Goal: Check status: Check status

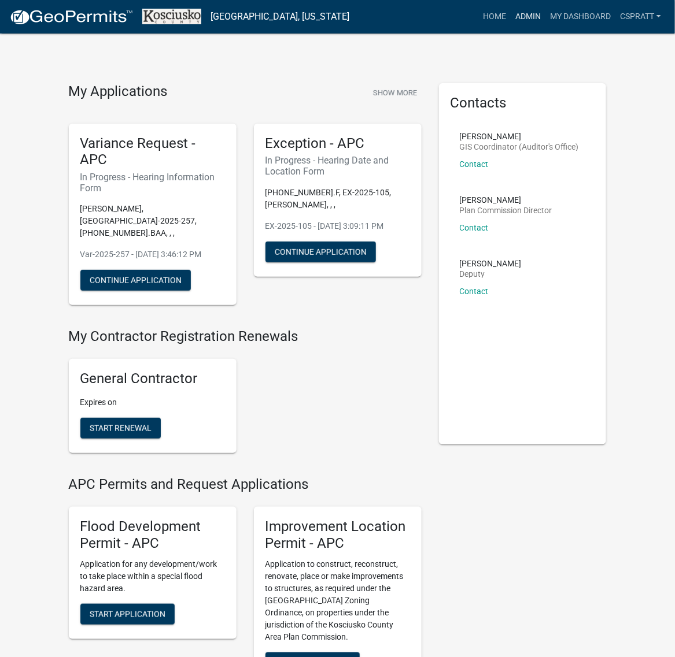
click at [510, 24] on link "Admin" at bounding box center [527, 17] width 35 height 22
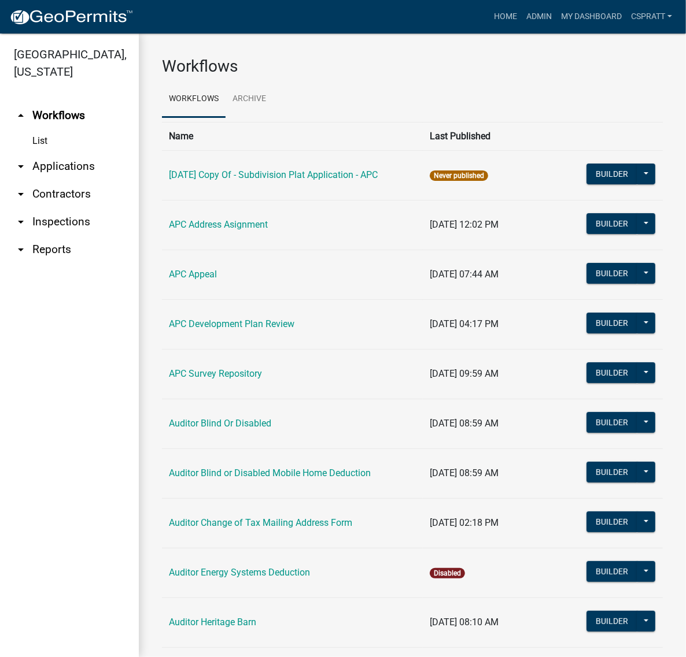
drag, startPoint x: 94, startPoint y: 188, endPoint x: 100, endPoint y: 183, distance: 8.2
click at [94, 180] on link "arrow_drop_down Applications" at bounding box center [69, 167] width 139 height 28
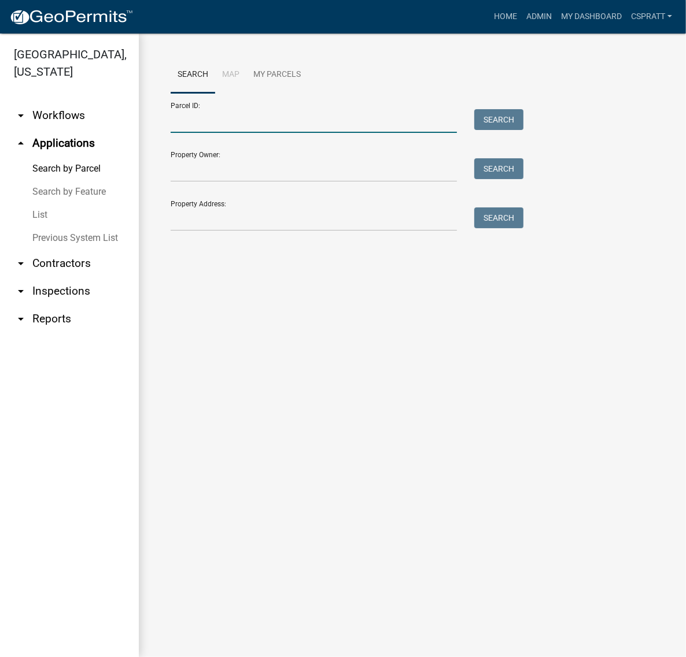
click at [200, 133] on input "Parcel ID:" at bounding box center [314, 121] width 286 height 24
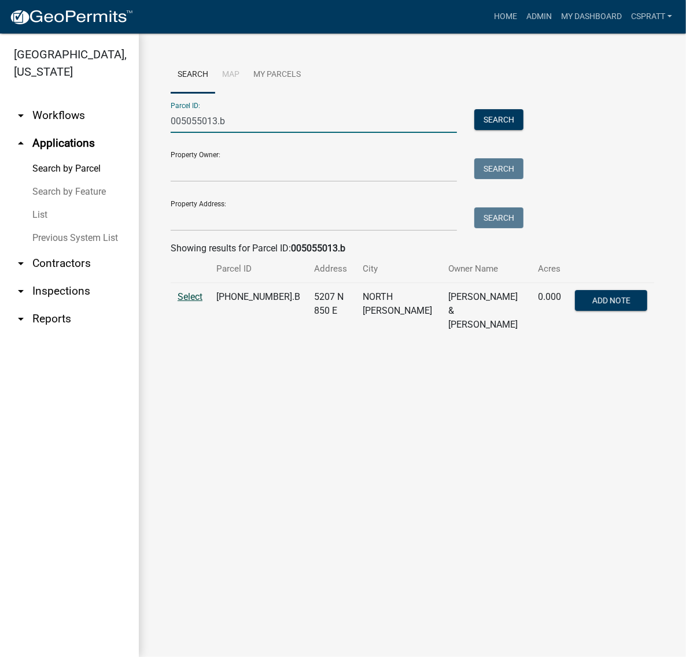
type input "005055013.b"
click at [202, 302] on span "Select" at bounding box center [189, 296] width 25 height 11
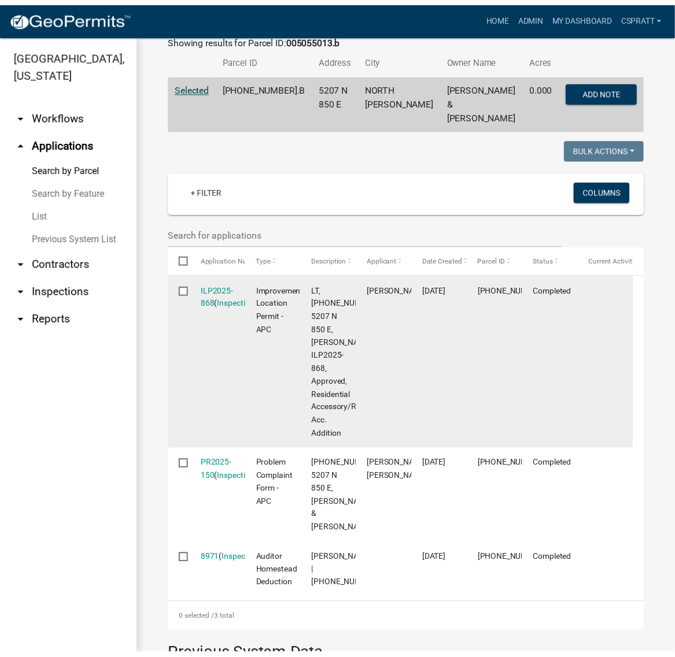
scroll to position [217, 0]
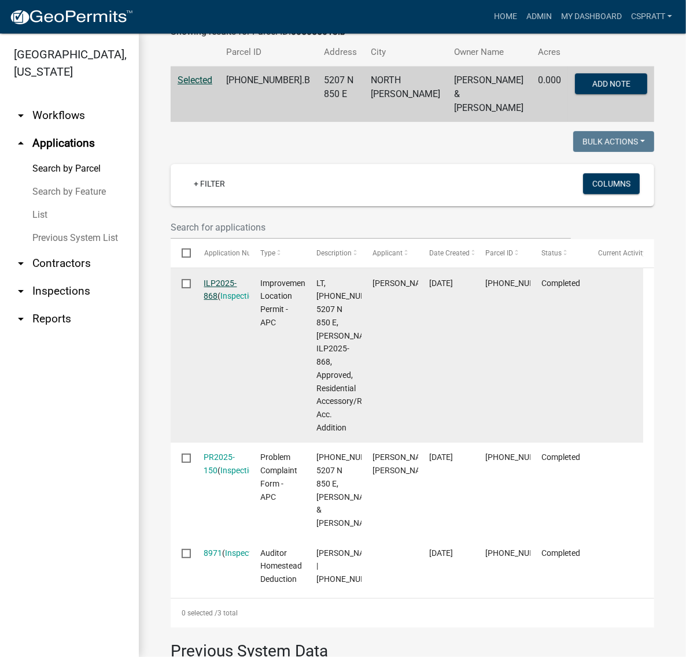
click at [224, 301] on link "ILP2025-868" at bounding box center [220, 290] width 33 height 23
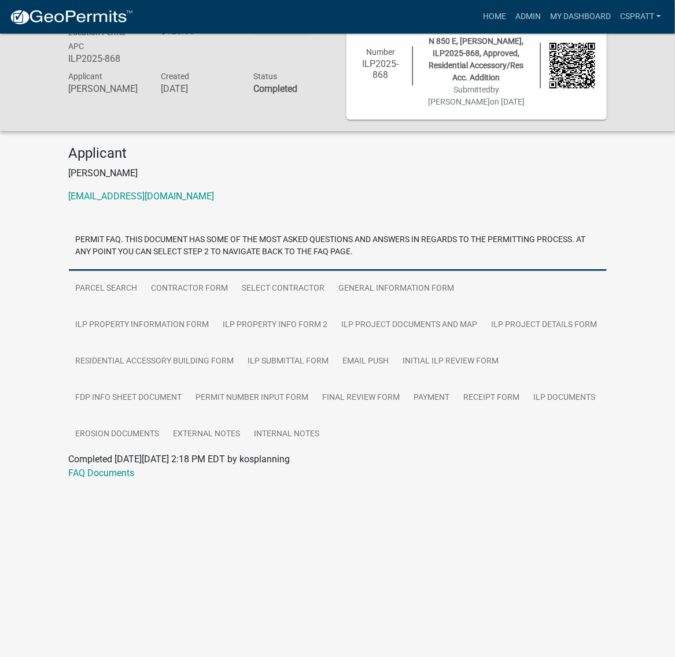
scroll to position [72, 0]
click at [474, 344] on link "ILP Project Documents and Map" at bounding box center [410, 325] width 150 height 37
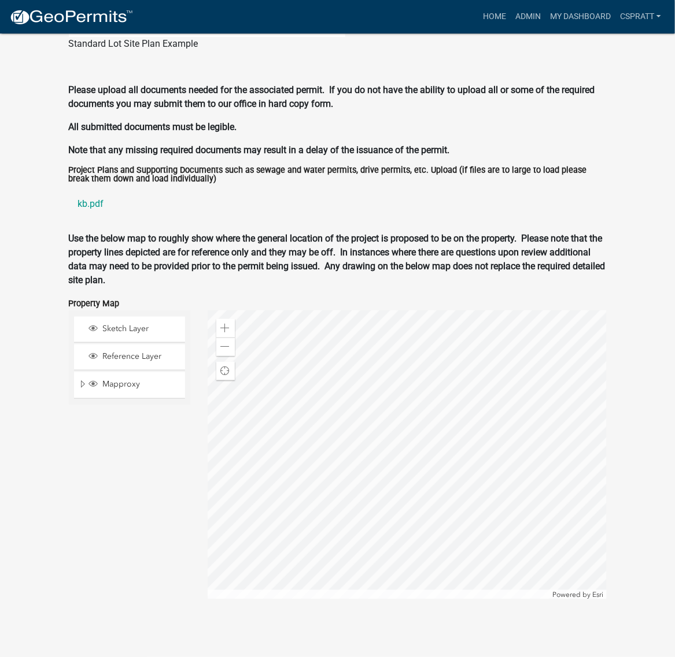
scroll to position [1662, 0]
click at [94, 218] on link "kb.pdf" at bounding box center [338, 204] width 538 height 28
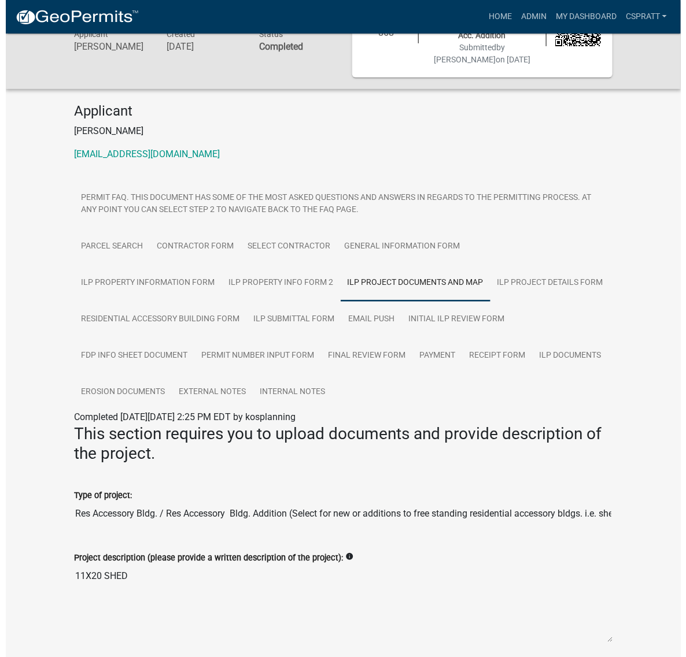
scroll to position [0, 0]
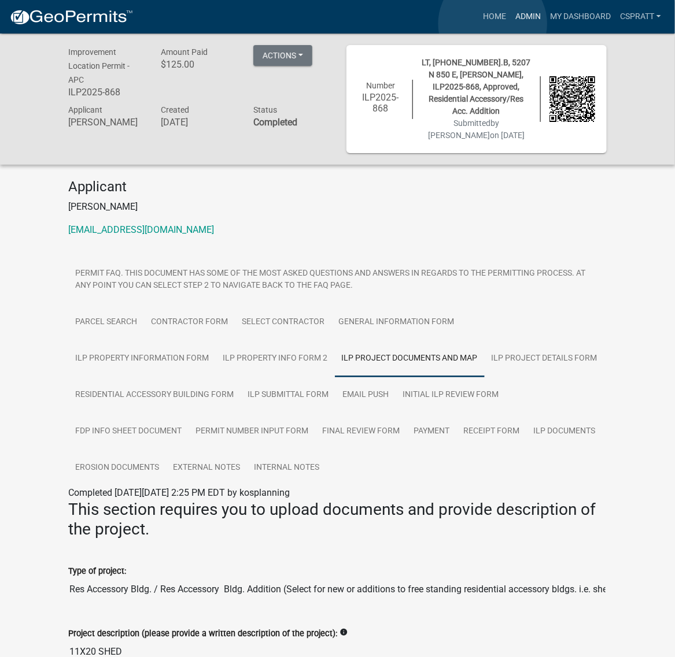
click at [510, 24] on link "Admin" at bounding box center [527, 17] width 35 height 22
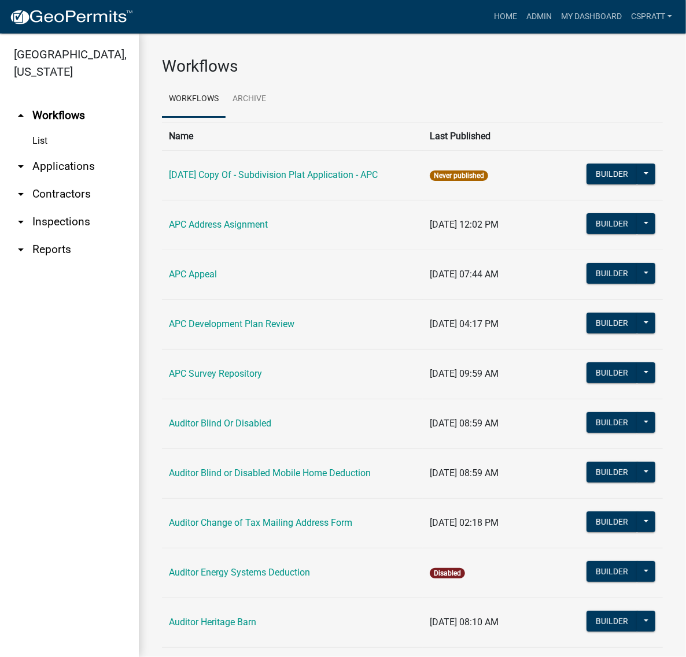
click at [104, 180] on link "arrow_drop_down Applications" at bounding box center [69, 167] width 139 height 28
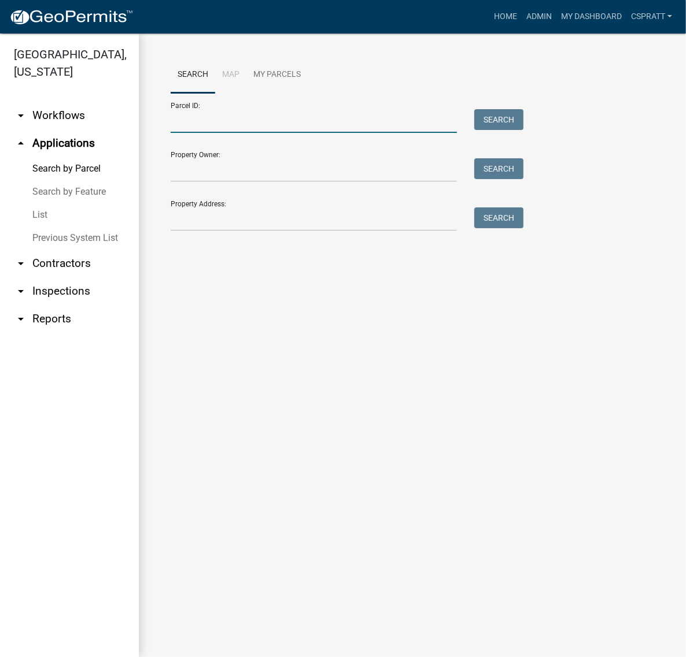
click at [192, 133] on input "Parcel ID:" at bounding box center [314, 121] width 286 height 24
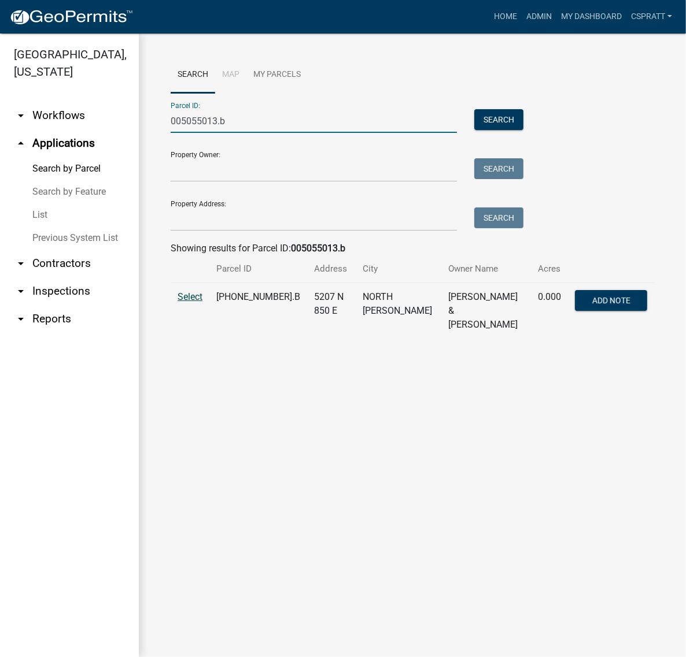
type input "005055013.b"
click at [197, 302] on span "Select" at bounding box center [189, 296] width 25 height 11
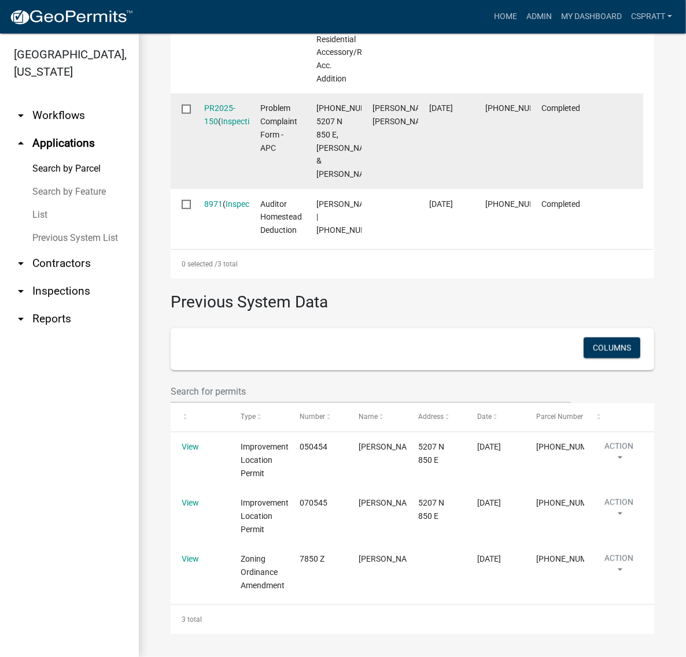
scroll to position [845, 0]
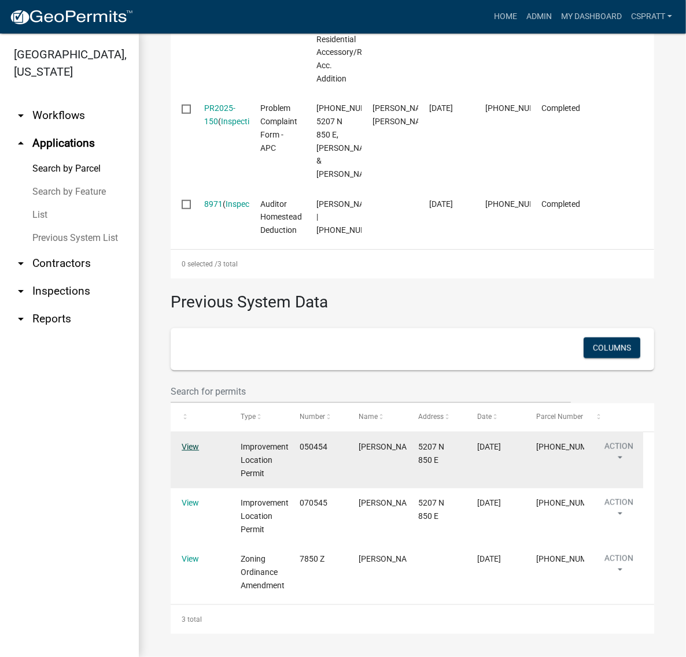
click at [189, 442] on link "View" at bounding box center [189, 446] width 17 height 9
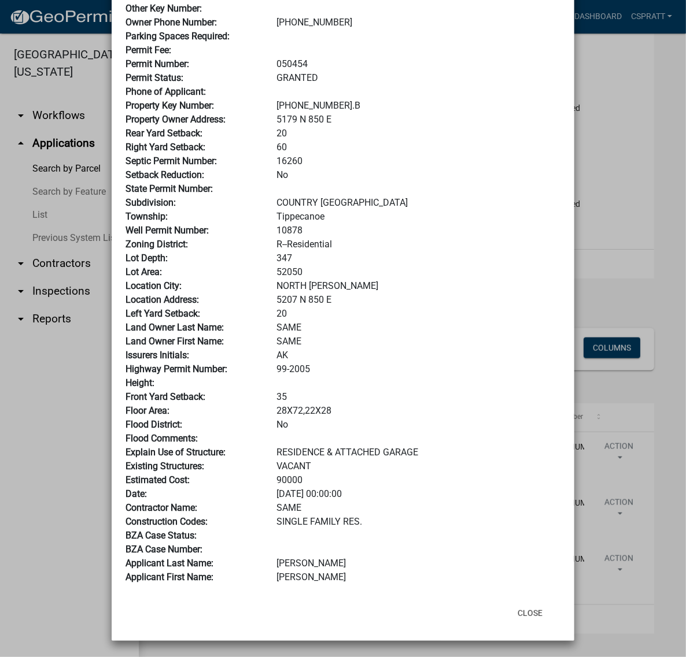
scroll to position [253, 0]
click at [513, 605] on button "Close" at bounding box center [529, 613] width 43 height 21
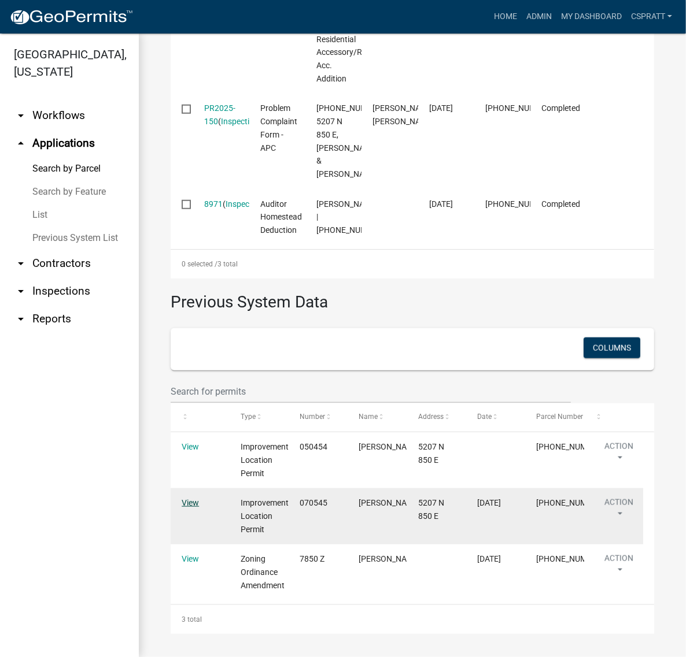
click at [188, 499] on link "View" at bounding box center [189, 502] width 17 height 9
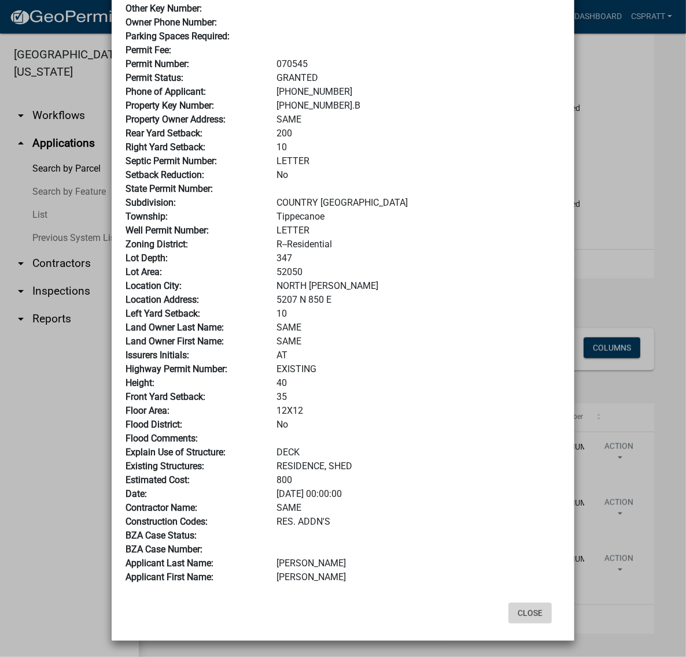
click at [521, 608] on button "Close" at bounding box center [529, 613] width 43 height 21
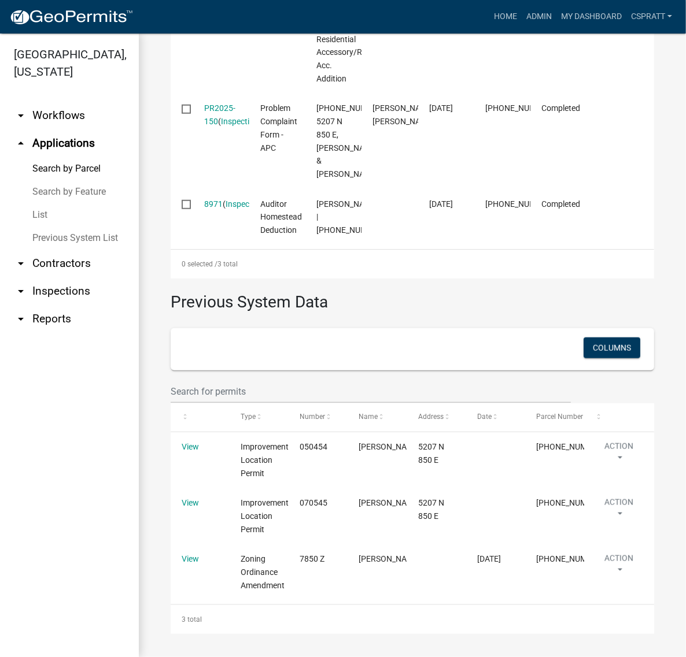
scroll to position [556, 0]
